Goal: Find specific page/section: Find specific page/section

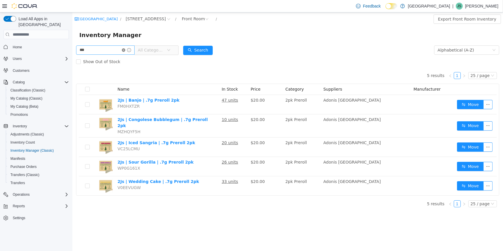
click at [125, 52] on icon "icon: close-circle" at bounding box center [123, 49] width 3 height 3
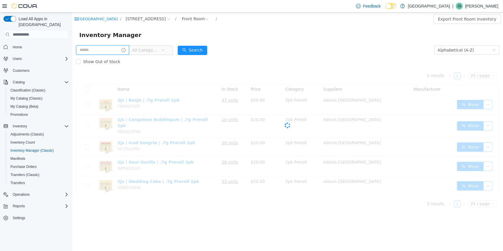
click at [124, 50] on input "text" at bounding box center [102, 49] width 53 height 9
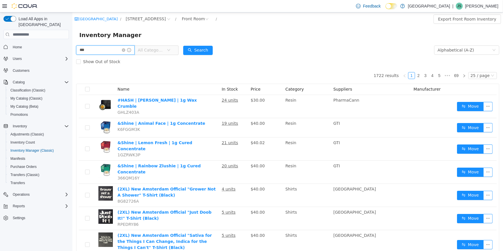
type input "***"
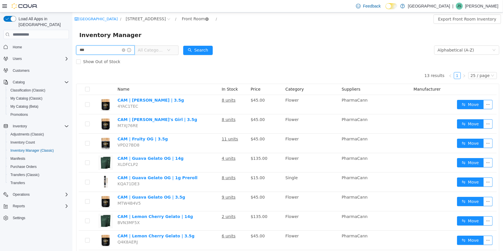
click at [205, 21] on icon "icon: close-circle" at bounding box center [206, 18] width 3 height 3
click at [125, 50] on icon "icon: close-circle" at bounding box center [123, 49] width 3 height 3
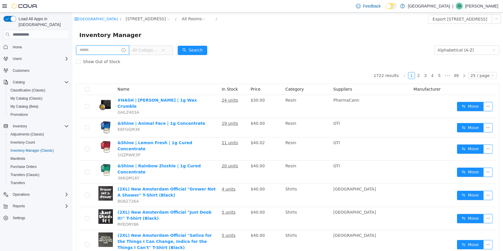
click at [95, 49] on input "text" at bounding box center [102, 49] width 53 height 9
type input "*******"
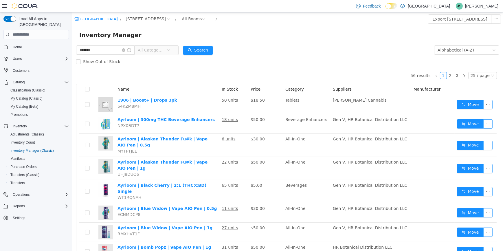
click at [149, 48] on span "All Categories" at bounding box center [150, 50] width 26 height 6
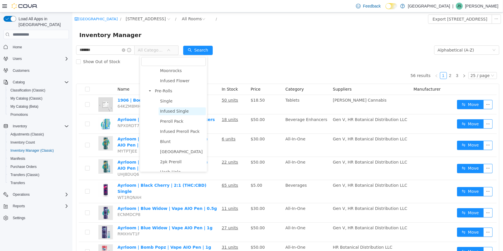
scroll to position [52, 0]
click at [168, 92] on span "Pre-Rolls" at bounding box center [163, 90] width 17 height 5
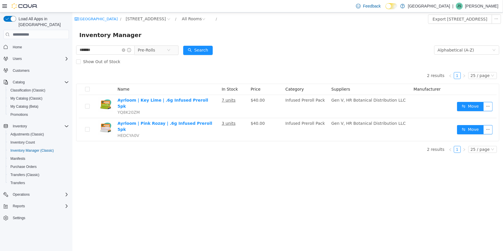
click at [164, 44] on div "******* Pre-Rolls" at bounding box center [127, 50] width 102 height 12
click at [160, 53] on span "Pre-Rolls" at bounding box center [151, 50] width 29 height 9
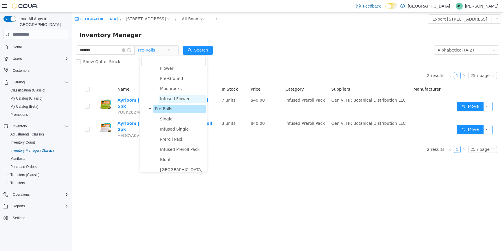
scroll to position [0, 0]
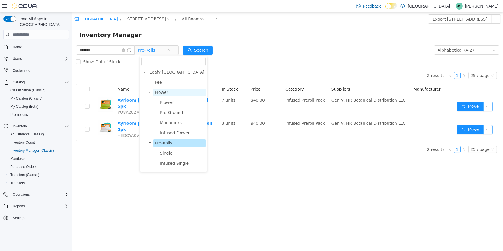
click at [176, 91] on span "Flower" at bounding box center [179, 93] width 52 height 8
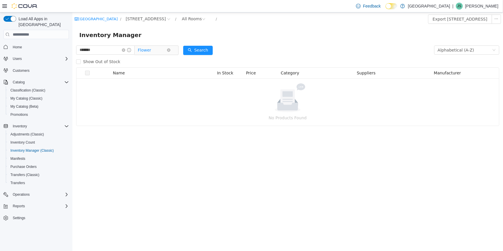
click at [151, 53] on span "Flower" at bounding box center [143, 50] width 13 height 9
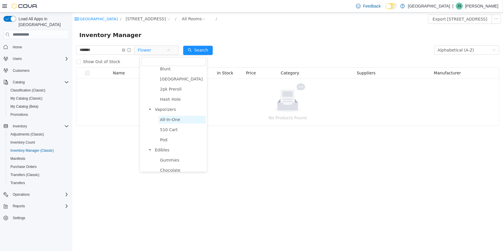
scroll to position [131, 0]
click at [170, 105] on span "Vaporizers" at bounding box center [165, 102] width 21 height 5
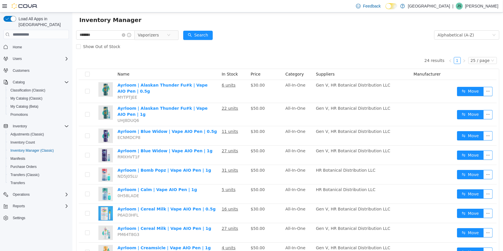
scroll to position [10, 0]
